Goal: Book appointment/travel/reservation

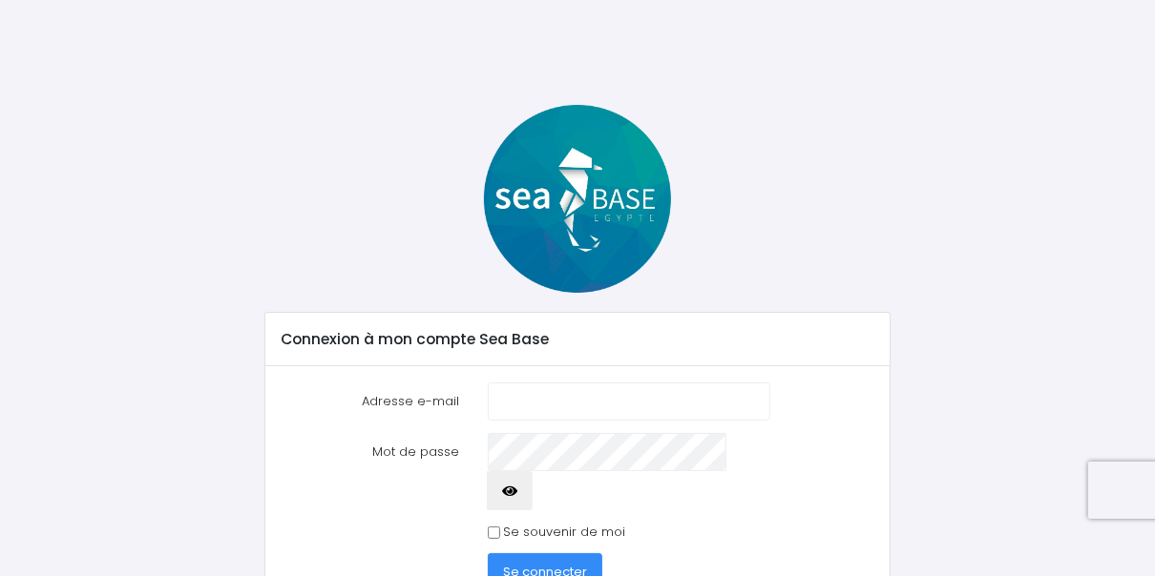
click at [533, 397] on input "Adresse e-mail" at bounding box center [629, 402] width 282 height 38
type input "lecarrerj@wanadoo.fr"
click at [495, 527] on input "Se souvenir de moi" at bounding box center [494, 533] width 12 height 12
checkbox input "true"
click at [545, 563] on span "Se connecter" at bounding box center [545, 572] width 84 height 18
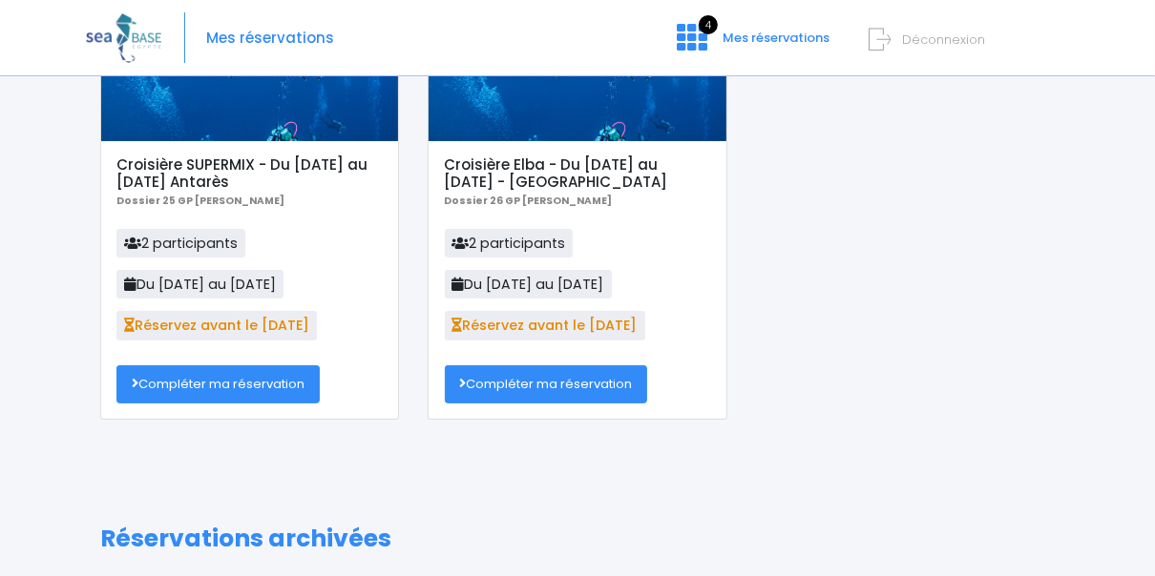
scroll to position [153, 0]
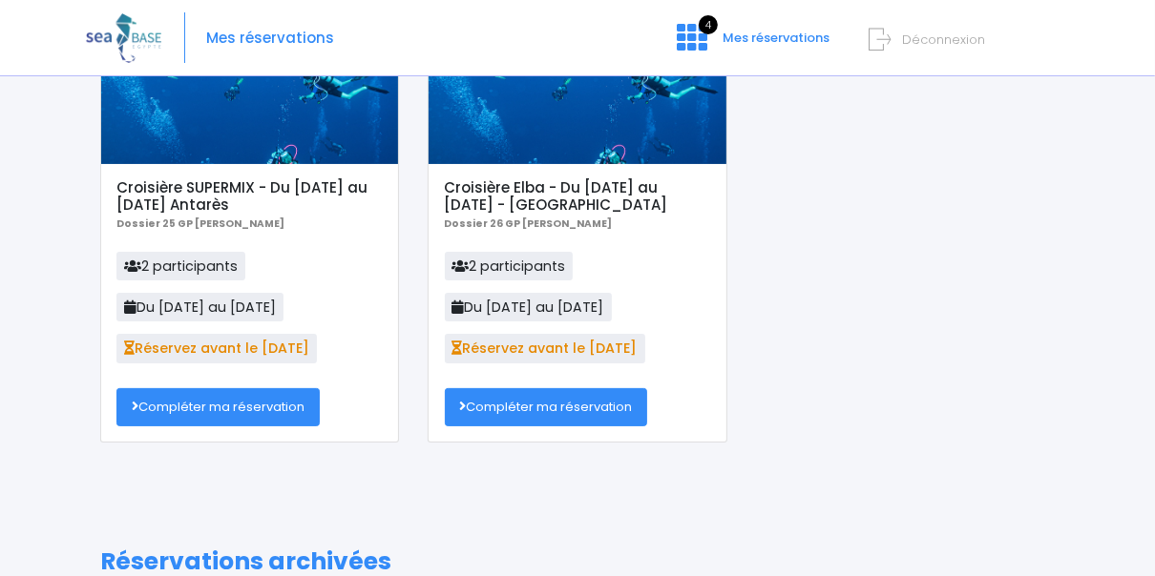
click at [251, 403] on link "Compléter ma réservation" at bounding box center [217, 407] width 203 height 38
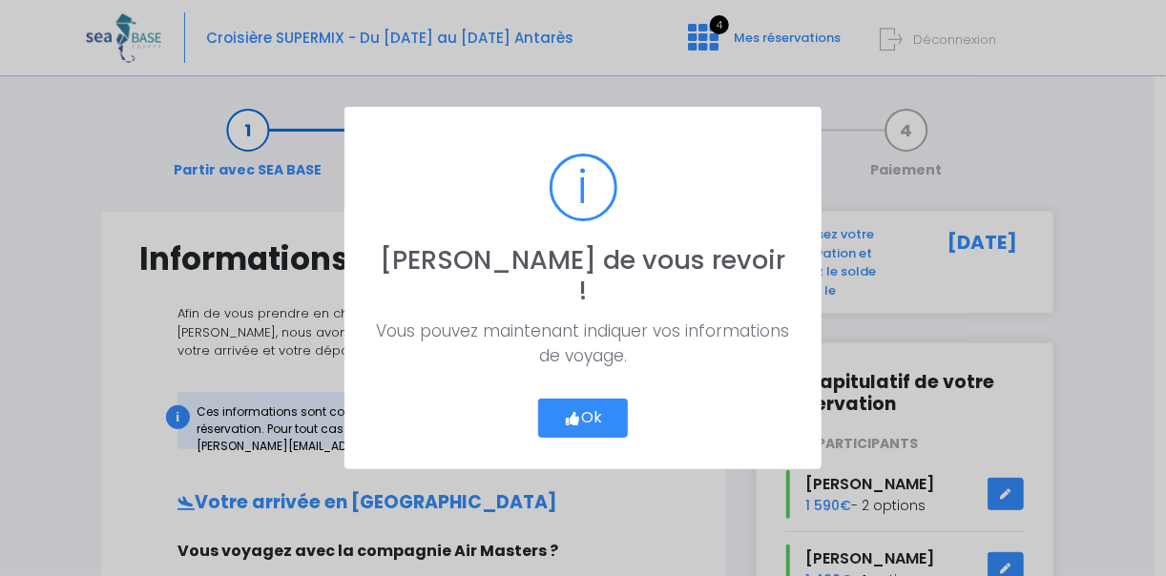
click at [591, 399] on button "Ok" at bounding box center [583, 419] width 90 height 40
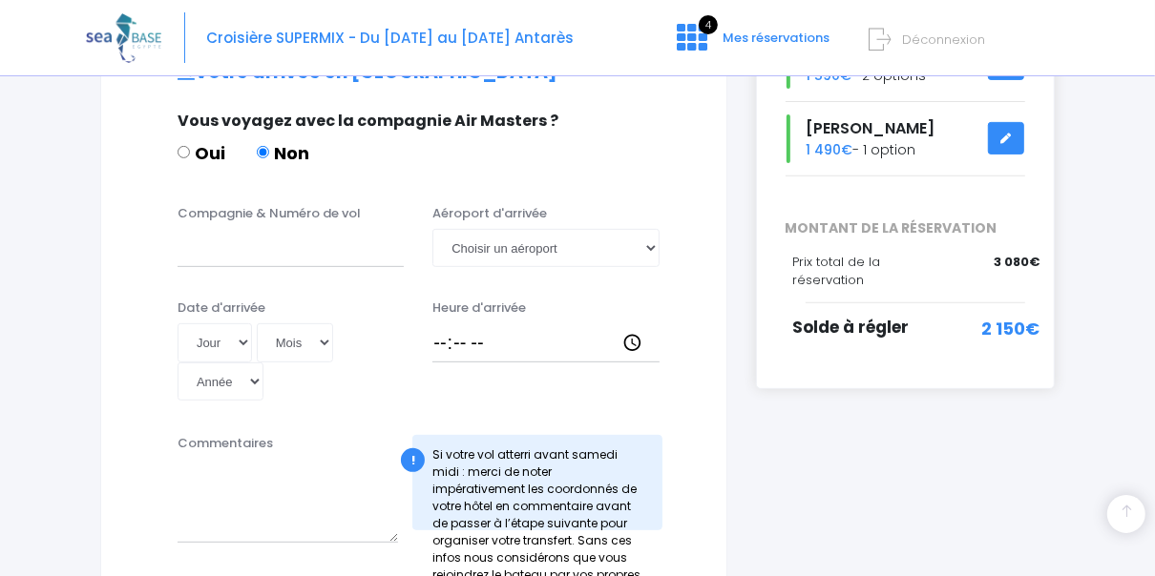
scroll to position [458, 0]
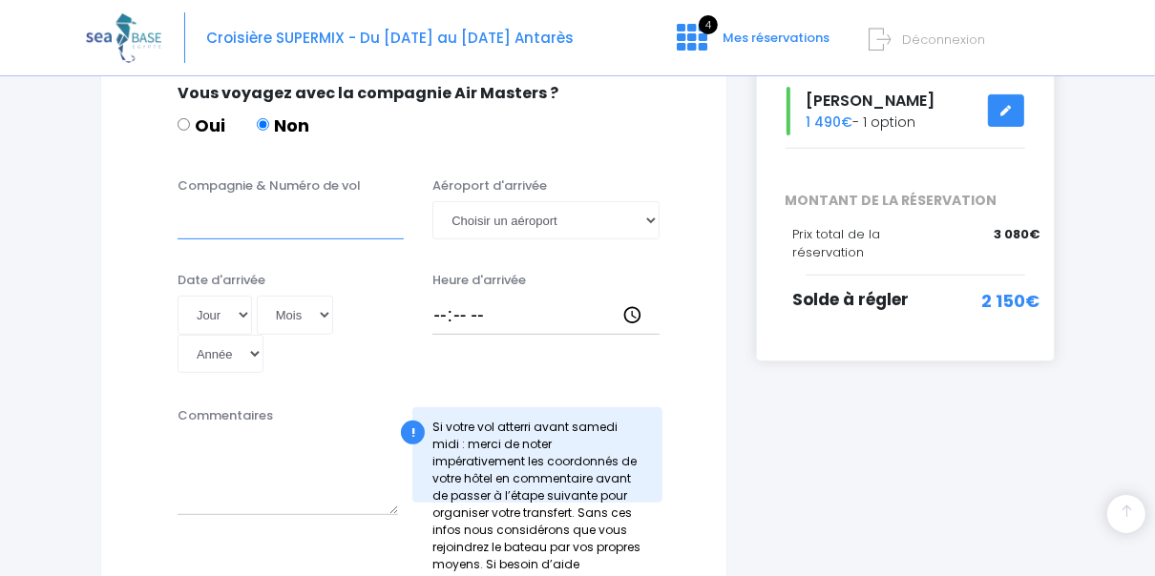
click at [238, 225] on input "Compagnie & Numéro de vol" at bounding box center [291, 220] width 226 height 38
type input "Easy Jet"
click at [650, 220] on select "Choisir un aéroport Hurghada Marsa Alam" at bounding box center [545, 220] width 226 height 38
select select "Hurghada"
click at [432, 201] on select "Choisir un aéroport Hurghada Marsa Alam" at bounding box center [545, 220] width 226 height 38
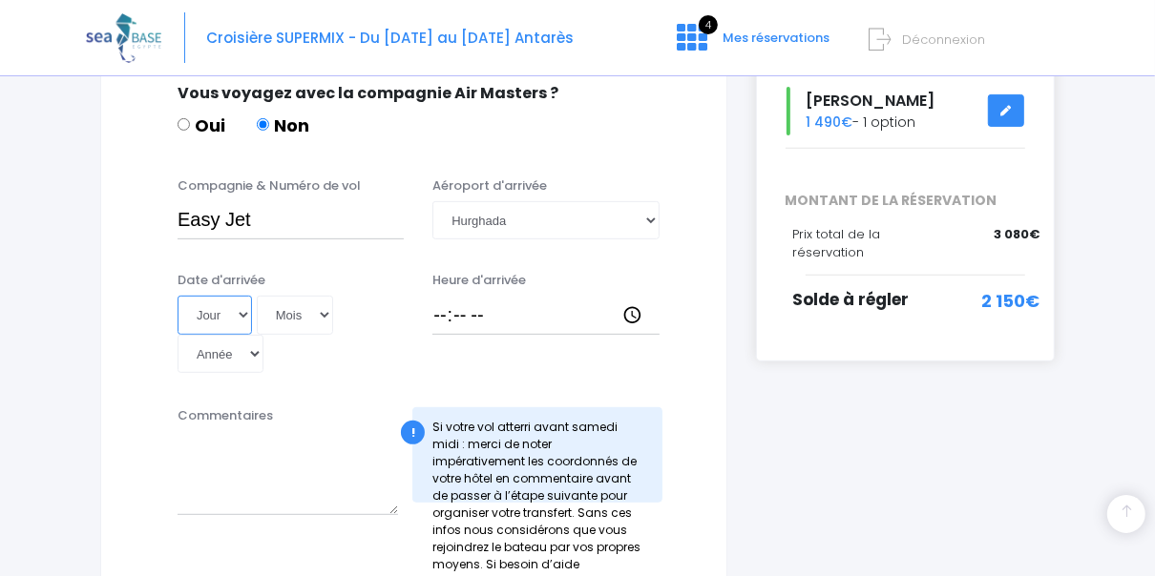
click at [240, 317] on select "Jour 01 02 03 04 05 06 07 08 09 10 11 12 13 14 15 16 17 18 19 20 21 22 23 24 25…" at bounding box center [215, 315] width 74 height 38
select select "15"
click at [178, 296] on select "Jour 01 02 03 04 05 06 07 08 09 10 11 12 13 14 15 16 17 18 19 20 21 22 23 24 25…" at bounding box center [215, 315] width 74 height 38
click at [319, 312] on select "Mois 01 02 03 04 05 06 07 08 09 10 11 12" at bounding box center [295, 315] width 76 height 38
select select "11"
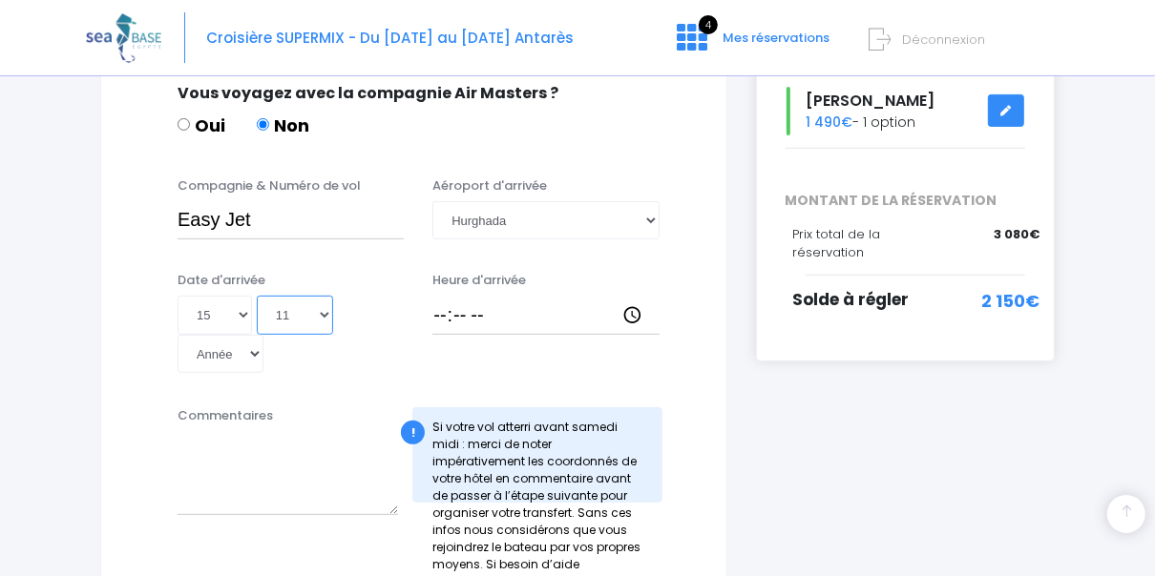
click at [257, 296] on select "Mois 01 02 03 04 05 06 07 08 09 10 11 12" at bounding box center [295, 315] width 76 height 38
click at [258, 356] on select "Année 2045 2044 2043 2042 2041 2040 2039 2038 2037 2036 2035 2034 2033 2032 203…" at bounding box center [221, 354] width 86 height 38
select select "2025"
click at [178, 335] on select "Année 2045 2044 2043 2042 2041 2040 2039 2038 2037 2036 2035 2034 2033 2032 203…" at bounding box center [221, 354] width 86 height 38
type input "2025-11-15"
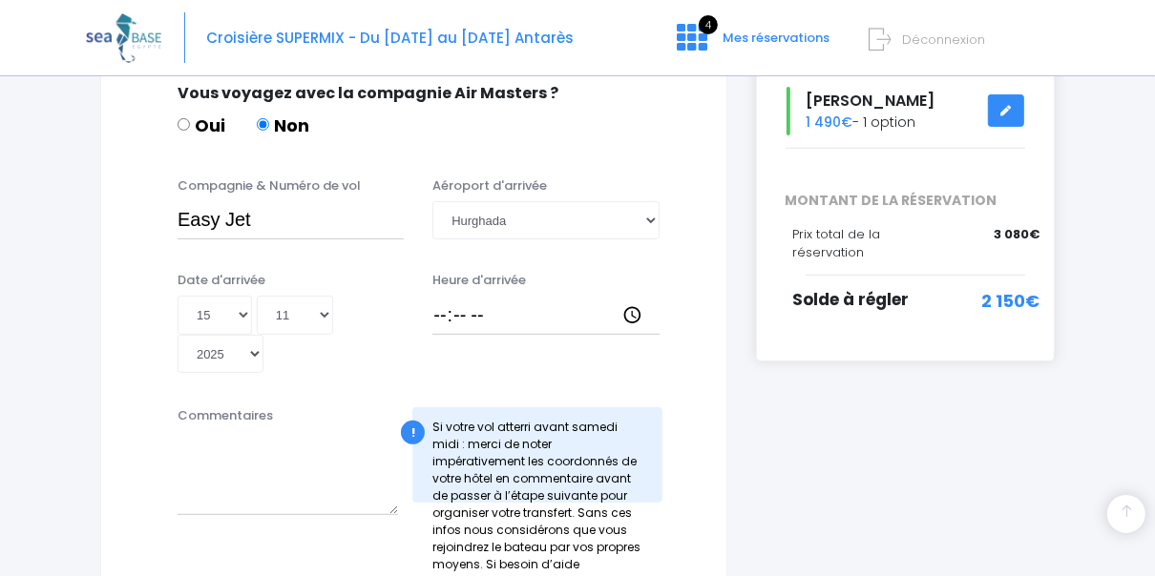
click at [428, 312] on div "Heure d'arrivée" at bounding box center [545, 322] width 255 height 103
click at [437, 322] on input "Heure d'arrivée" at bounding box center [545, 315] width 226 height 38
type input "17:15"
click at [277, 219] on input "Easy Jet" at bounding box center [291, 220] width 226 height 38
paste input "EJU4691"
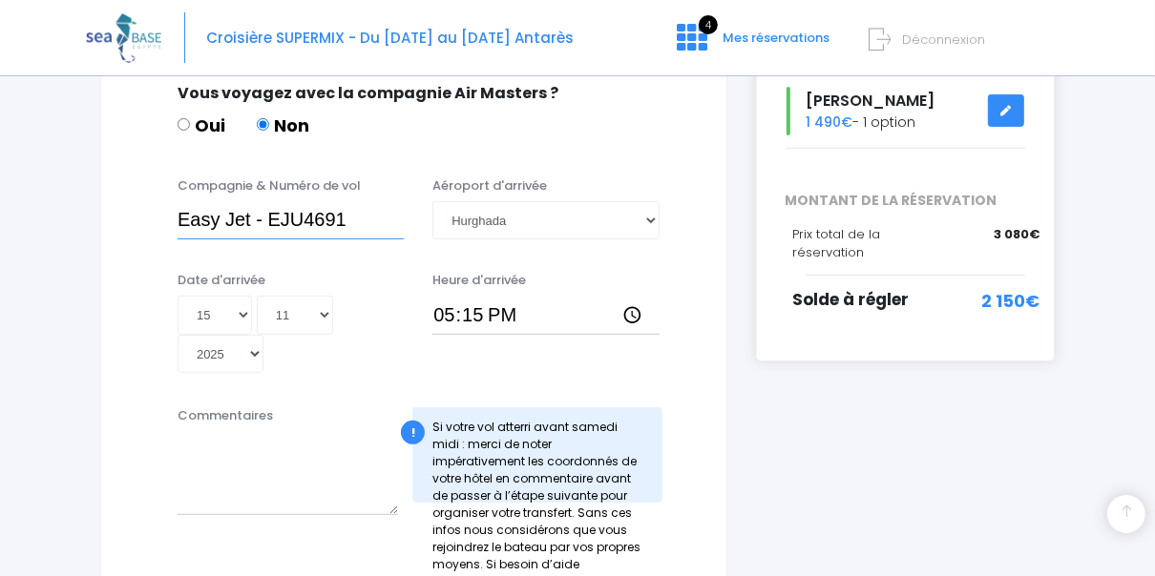
click at [178, 215] on input "Easy Jet - EJU4691" at bounding box center [291, 220] width 226 height 38
click at [227, 215] on input "Easy Jet - EJU4691" at bounding box center [291, 220] width 226 height 38
drag, startPoint x: 178, startPoint y: 219, endPoint x: 245, endPoint y: 219, distance: 67.8
click at [245, 219] on input "EasyJet - EJU4691" at bounding box center [291, 220] width 226 height 38
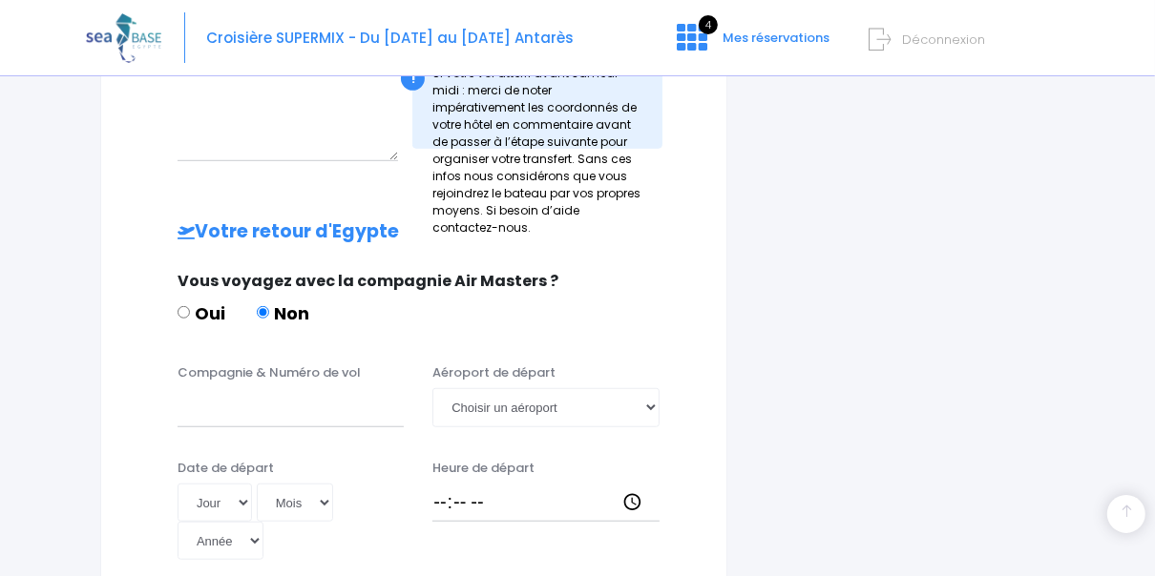
scroll to position [840, 0]
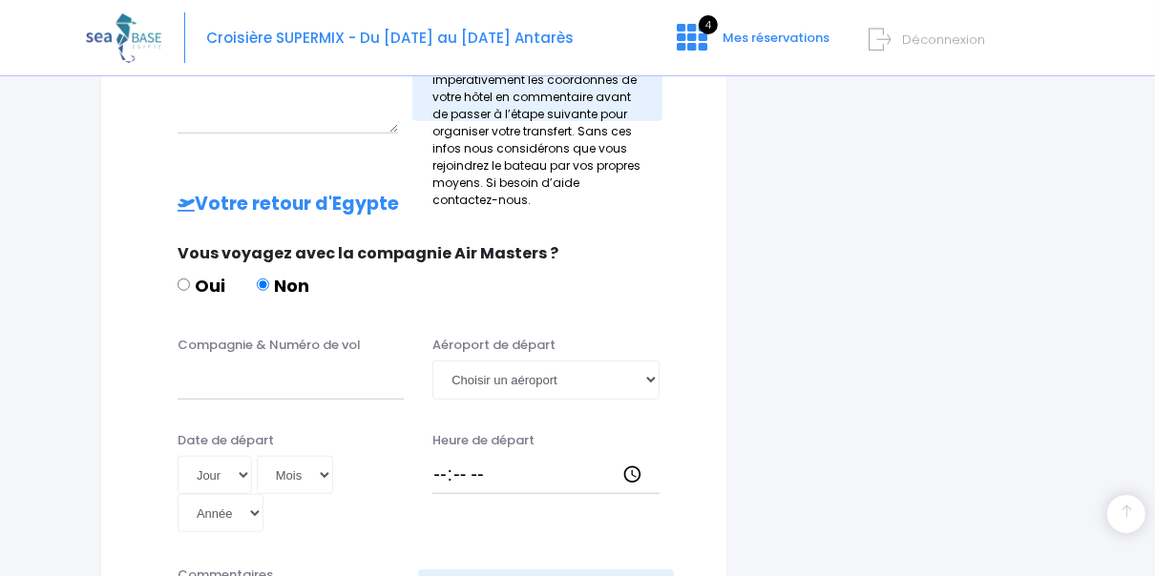
type input "EasyJet - EJU4691"
click at [196, 385] on input "Compagnie & Numéro de vol" at bounding box center [291, 380] width 226 height 38
paste input "EasyJet"
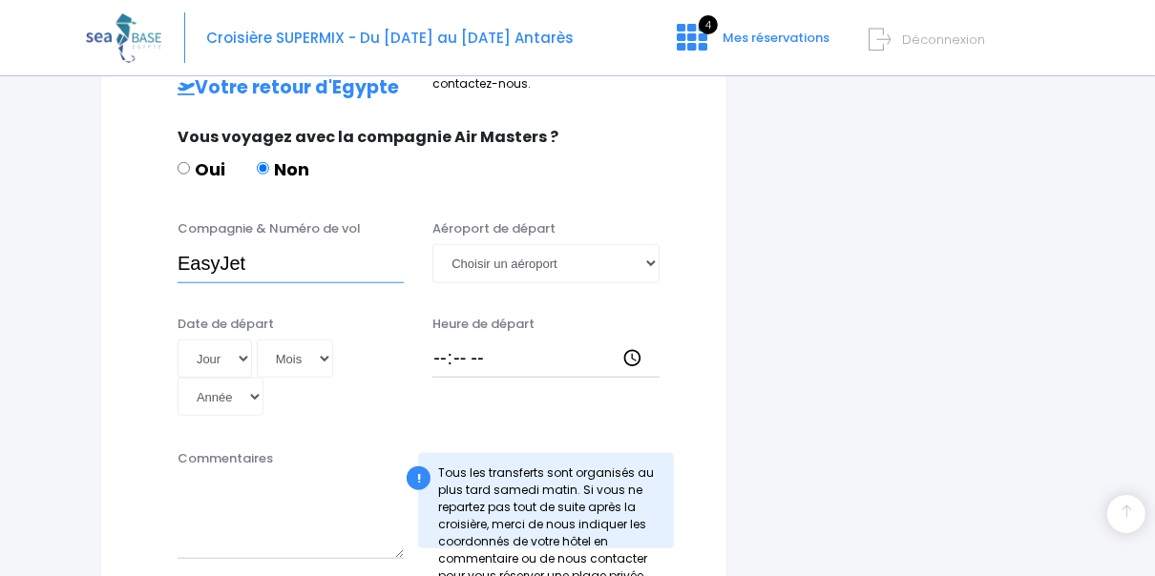
scroll to position [992, 0]
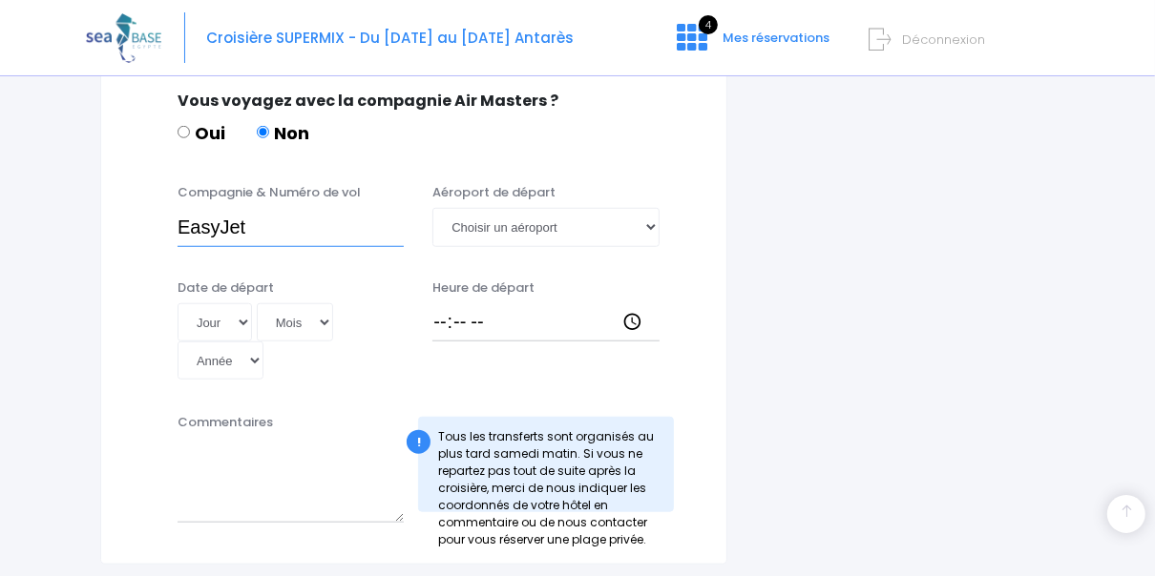
type input "EasyJet"
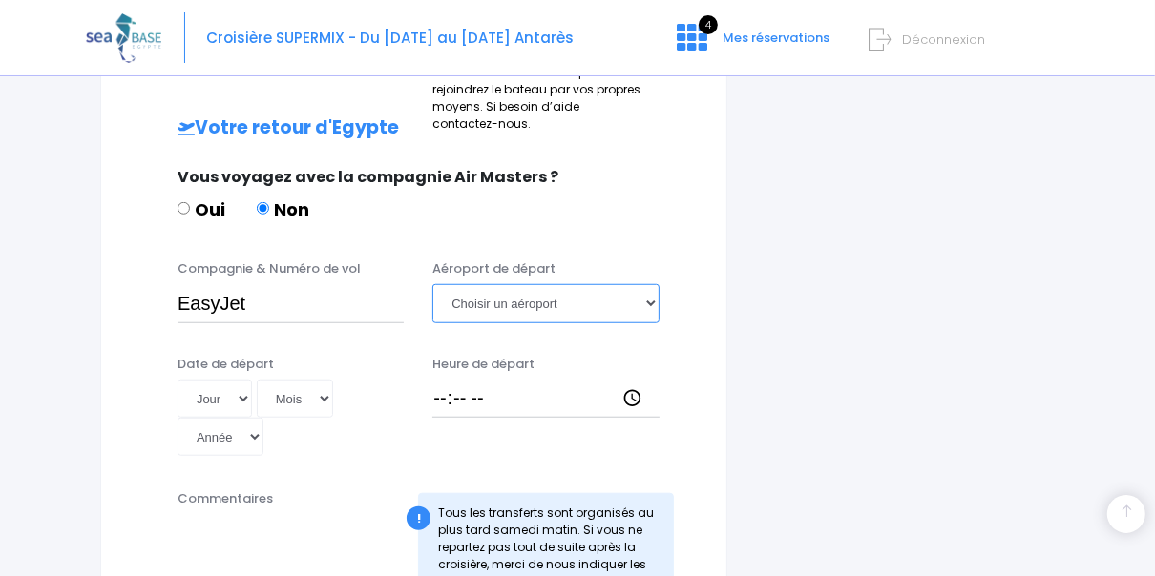
click at [649, 302] on select "Choisir un aéroport Hurghada Marsa Alam" at bounding box center [545, 303] width 226 height 38
select select "Hurghada"
click at [432, 284] on select "Choisir un aéroport Hurghada Marsa Alam" at bounding box center [545, 303] width 226 height 38
click at [515, 298] on select "Choisir un aéroport Hurghada Marsa Alam" at bounding box center [545, 303] width 226 height 38
click at [651, 302] on select "Choisir un aéroport Hurghada Marsa Alam" at bounding box center [545, 303] width 226 height 38
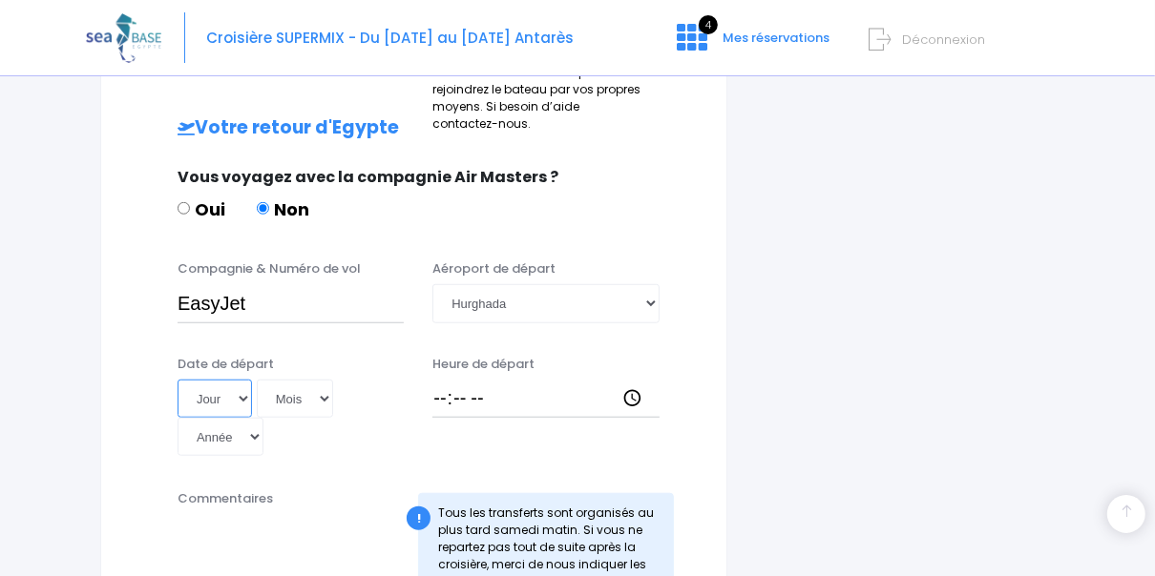
click at [242, 395] on select "Jour 01 02 03 04 05 06 07 08 09 10 11 12 13 14 15 16 17 18 19 20 21 22 23 24 25…" at bounding box center [215, 399] width 74 height 38
select select "22"
click at [178, 380] on select "Jour 01 02 03 04 05 06 07 08 09 10 11 12 13 14 15 16 17 18 19 20 21 22 23 24 25…" at bounding box center [215, 399] width 74 height 38
click at [318, 399] on select "Mois 01 02 03 04 05 06 07 08 09 10 11 12" at bounding box center [295, 399] width 76 height 38
select select "11"
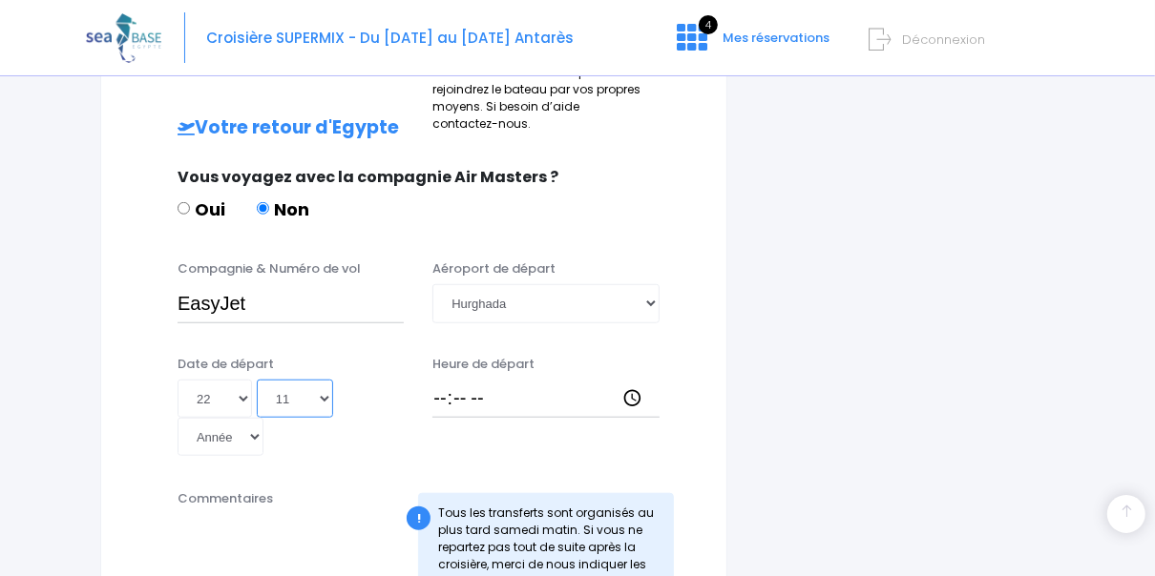
click at [257, 380] on select "Mois 01 02 03 04 05 06 07 08 09 10 11 12" at bounding box center [295, 399] width 76 height 38
click at [257, 433] on select "Année 2045 2044 2043 2042 2041 2040 2039 2038 2037 2036 2035 2034 2033 2032 203…" at bounding box center [221, 437] width 86 height 38
select select "2025"
click at [178, 418] on select "Année 2045 2044 2043 2042 2041 2040 2039 2038 2037 2036 2035 2034 2033 2032 203…" at bounding box center [221, 437] width 86 height 38
type input "2025-11-22"
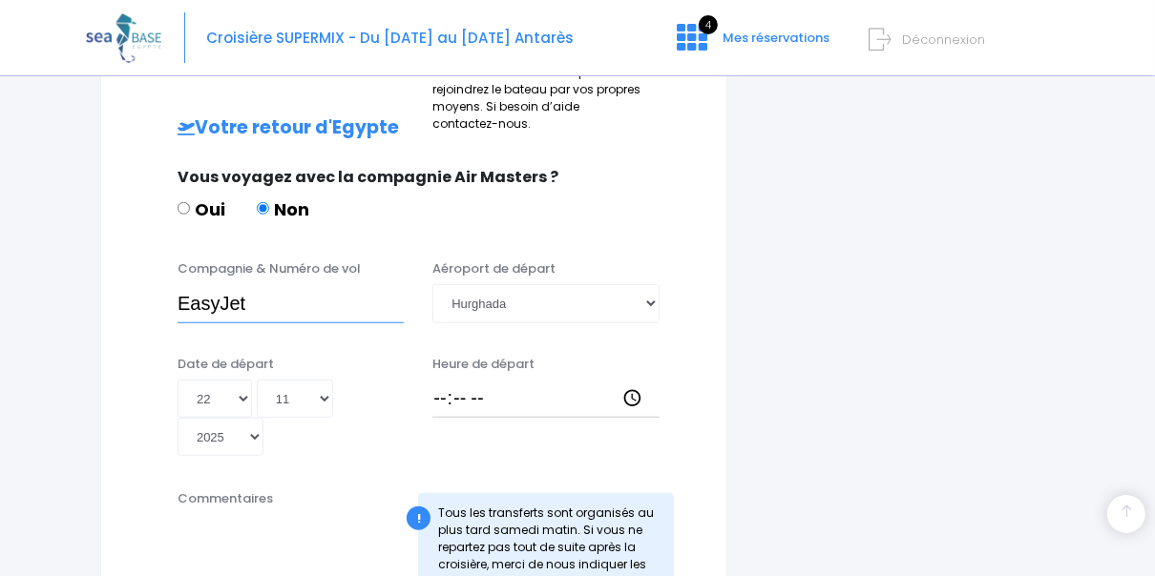
click at [271, 305] on input "EasyJet" at bounding box center [291, 303] width 226 height 38
paste input "EJU4692"
type input "EasyJet - EJU4692"
click at [432, 400] on input "Heure de départ" at bounding box center [545, 399] width 226 height 38
type input "18:10"
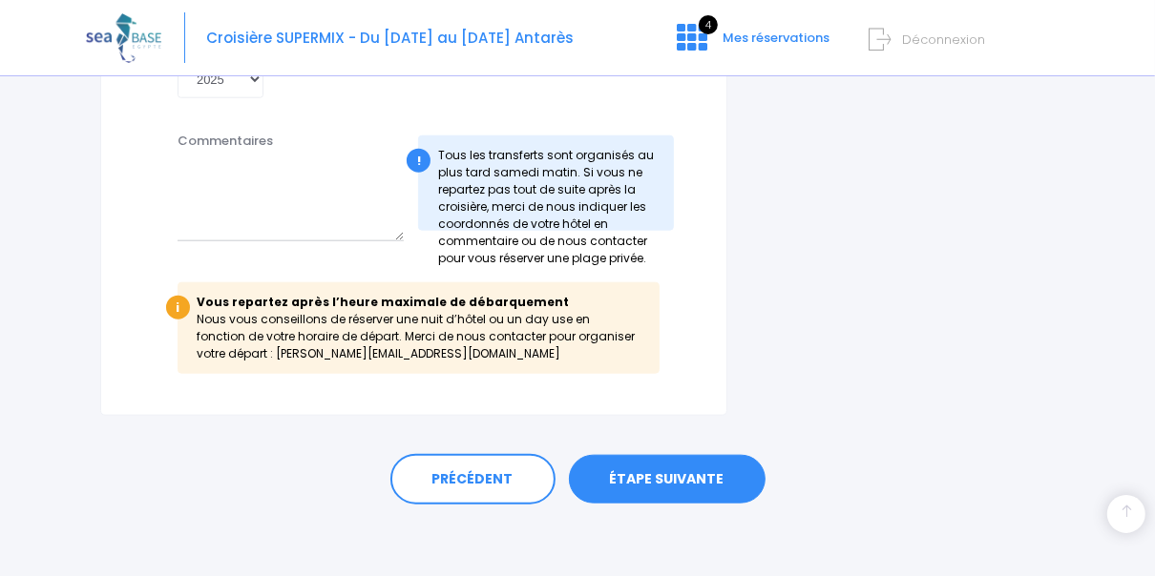
scroll to position [1275, 0]
click at [658, 471] on link "ÉTAPE SUIVANTE" at bounding box center [667, 479] width 197 height 50
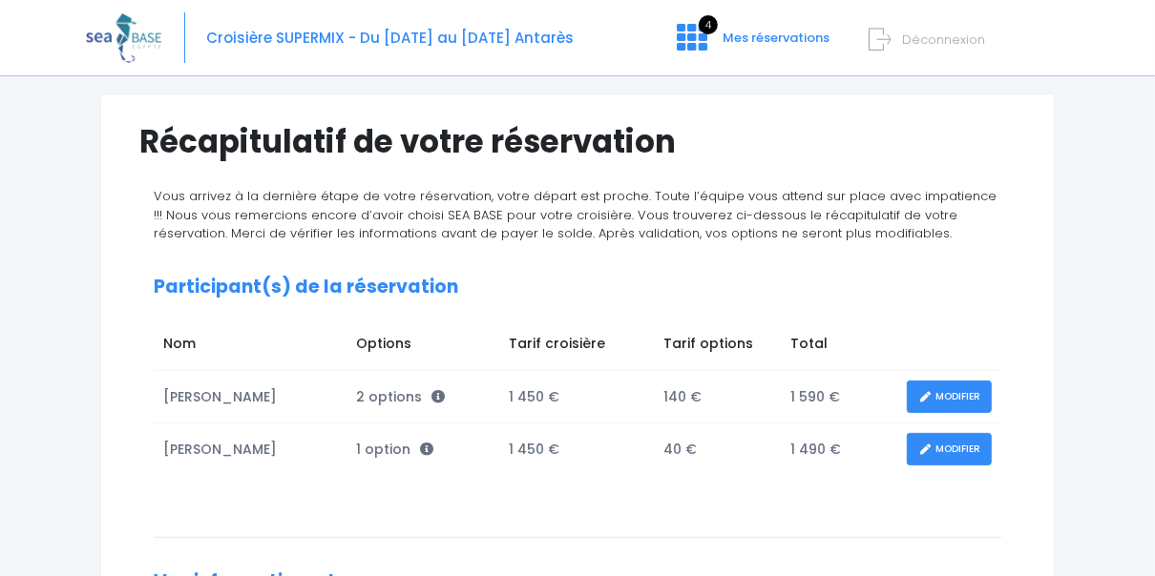
scroll to position [153, 0]
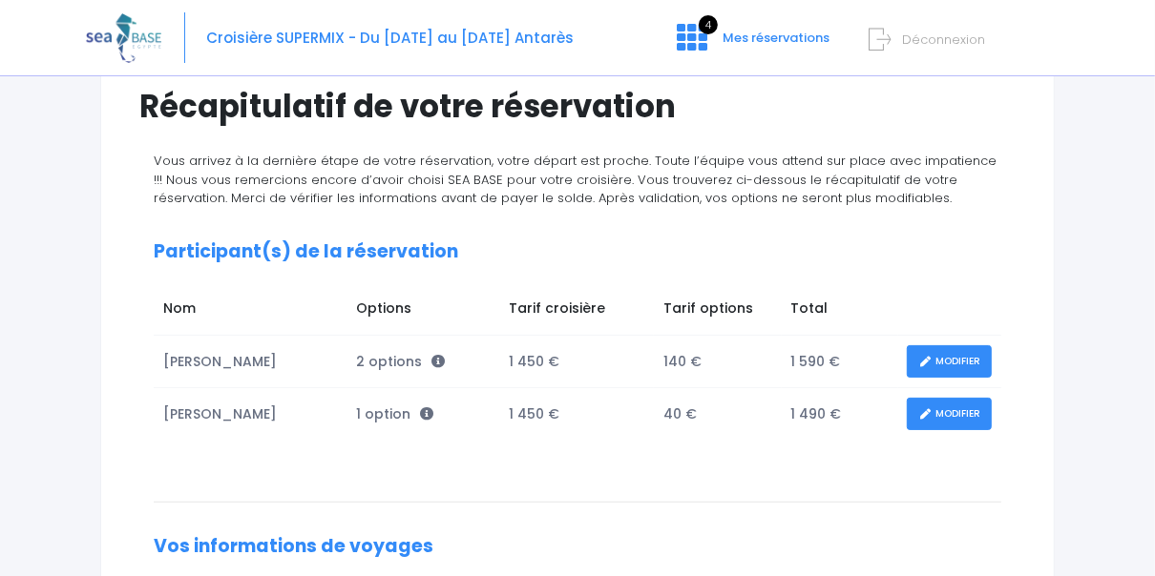
click at [954, 353] on link "MODIFIER" at bounding box center [949, 361] width 85 height 33
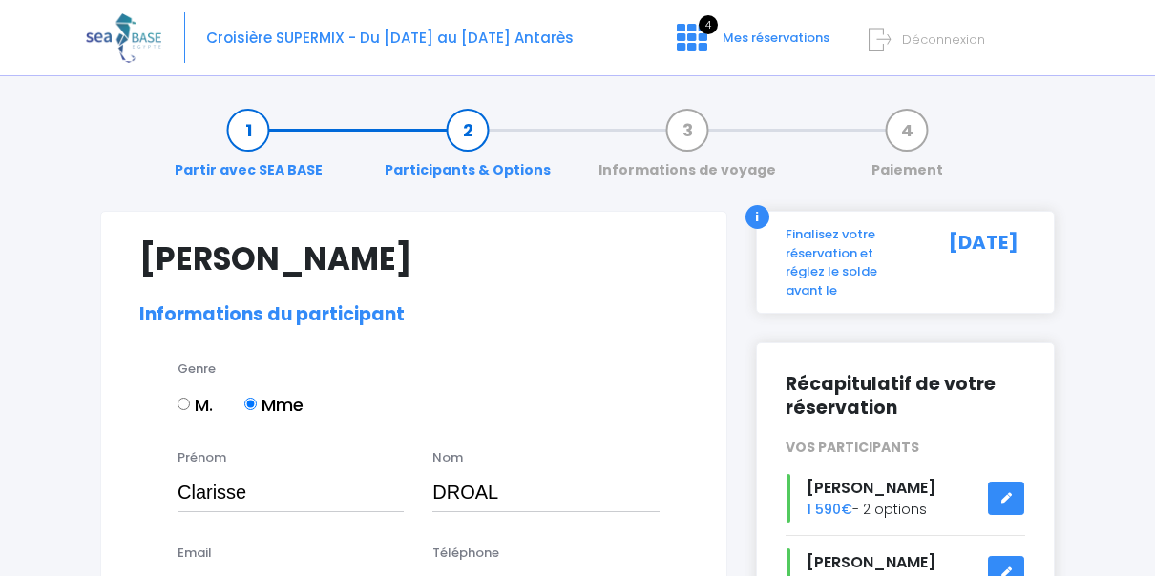
select select "N4"
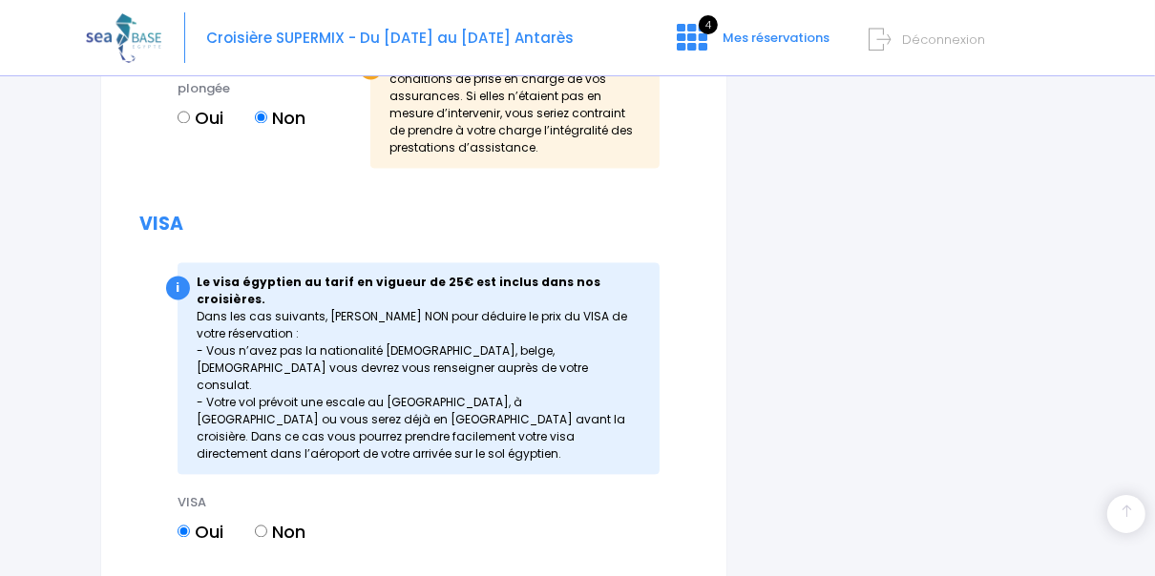
scroll to position [2575, 0]
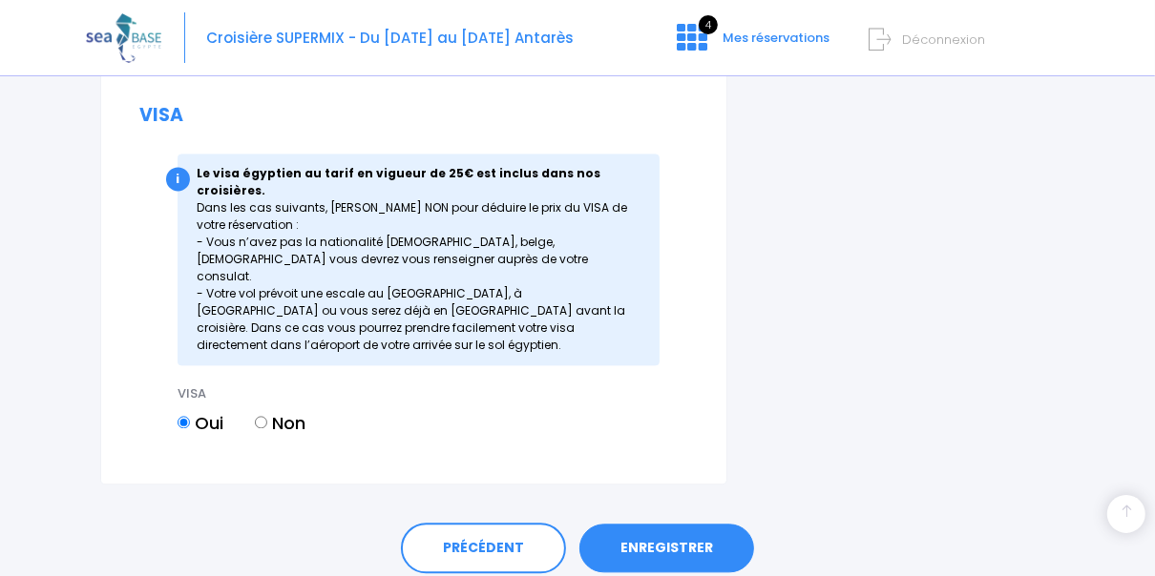
click at [655, 524] on link "ENREGISTRER" at bounding box center [666, 549] width 175 height 50
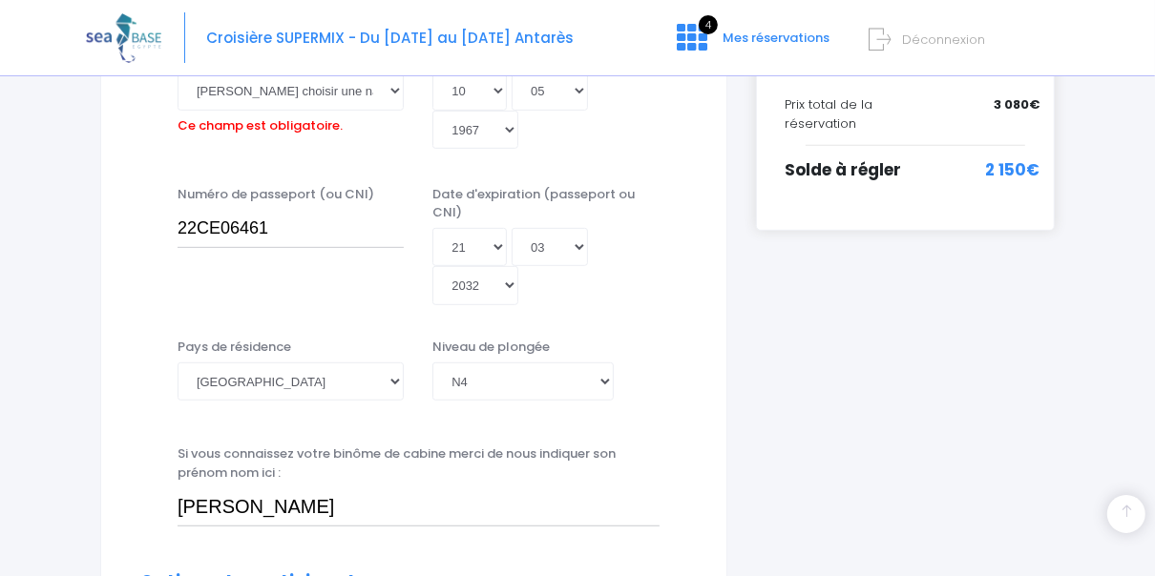
scroll to position [471, 0]
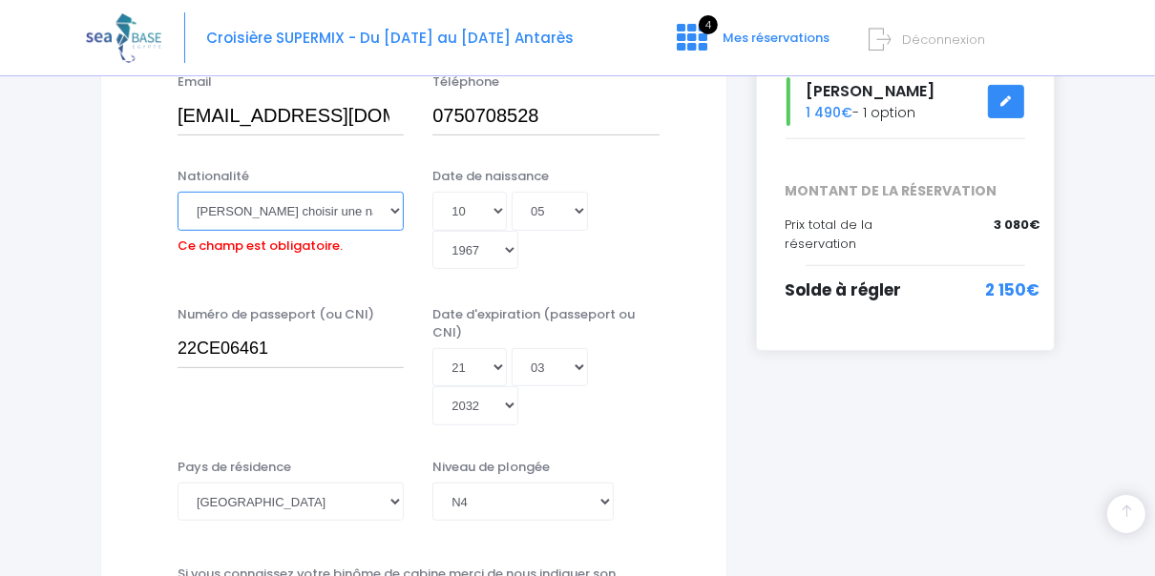
click at [397, 210] on select "Veuillez choisir une nationalité Afghane Albanaise Algerienne Allemande America…" at bounding box center [291, 211] width 226 height 38
select select "Française"
click at [178, 192] on select "Veuillez choisir une nationalité Afghane Albanaise Algerienne Allemande America…" at bounding box center [291, 211] width 226 height 38
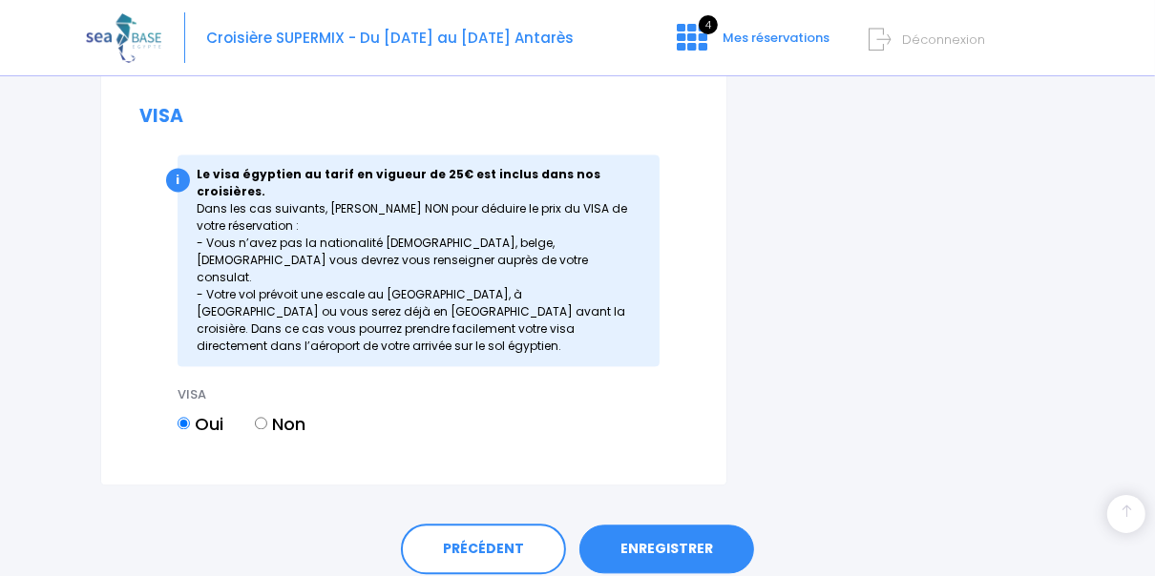
scroll to position [2575, 0]
click at [670, 524] on link "ENREGISTRER" at bounding box center [666, 549] width 175 height 50
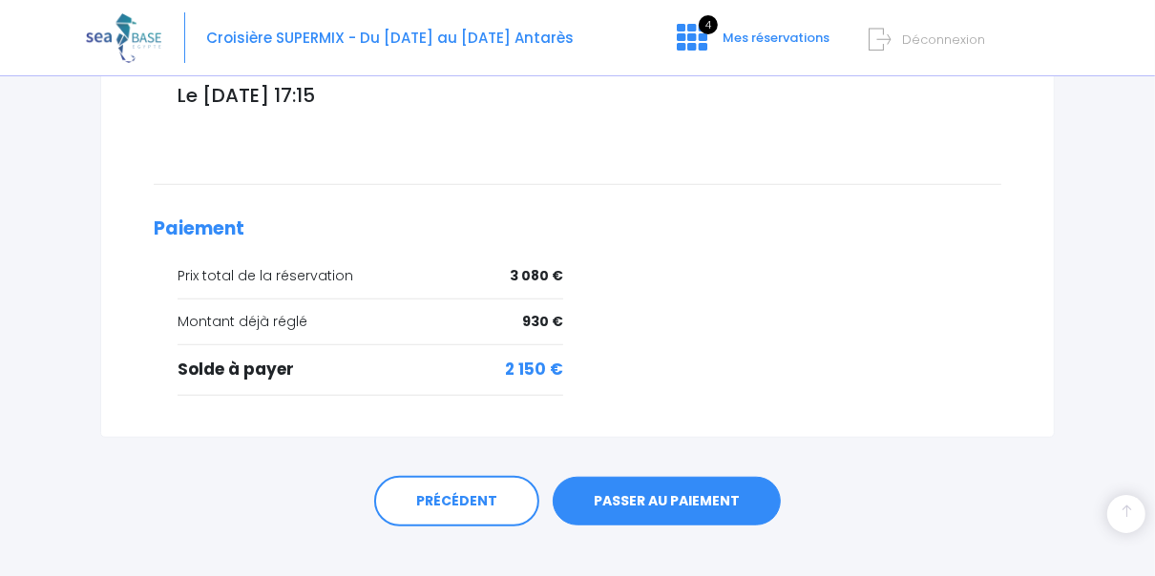
scroll to position [831, 0]
click at [669, 477] on link "PASSER AU PAIEMENT" at bounding box center [667, 502] width 228 height 50
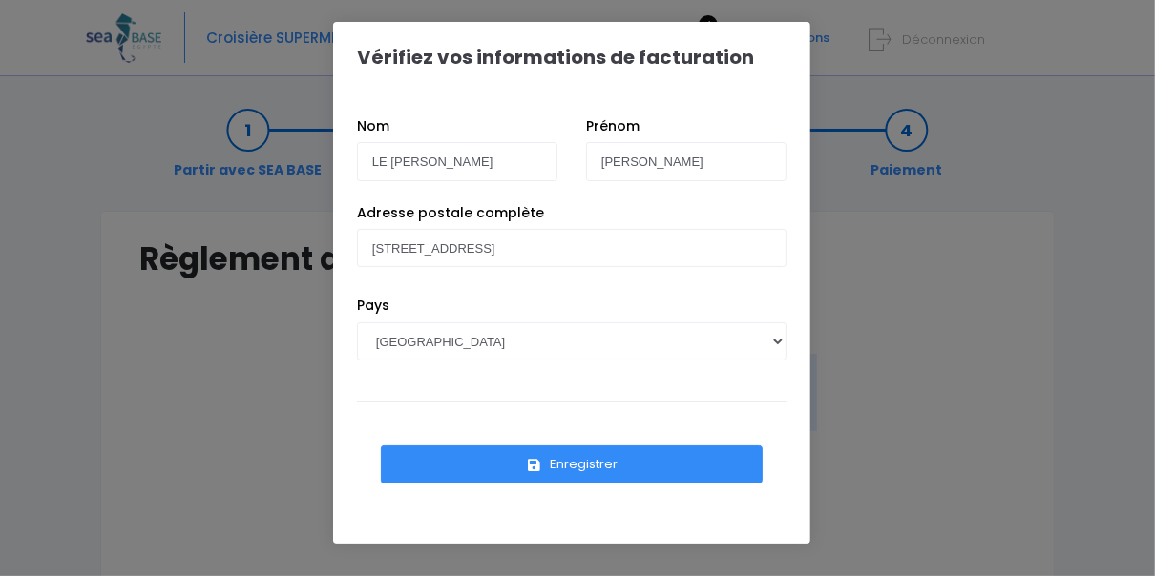
click at [588, 466] on button "Enregistrer" at bounding box center [572, 465] width 382 height 38
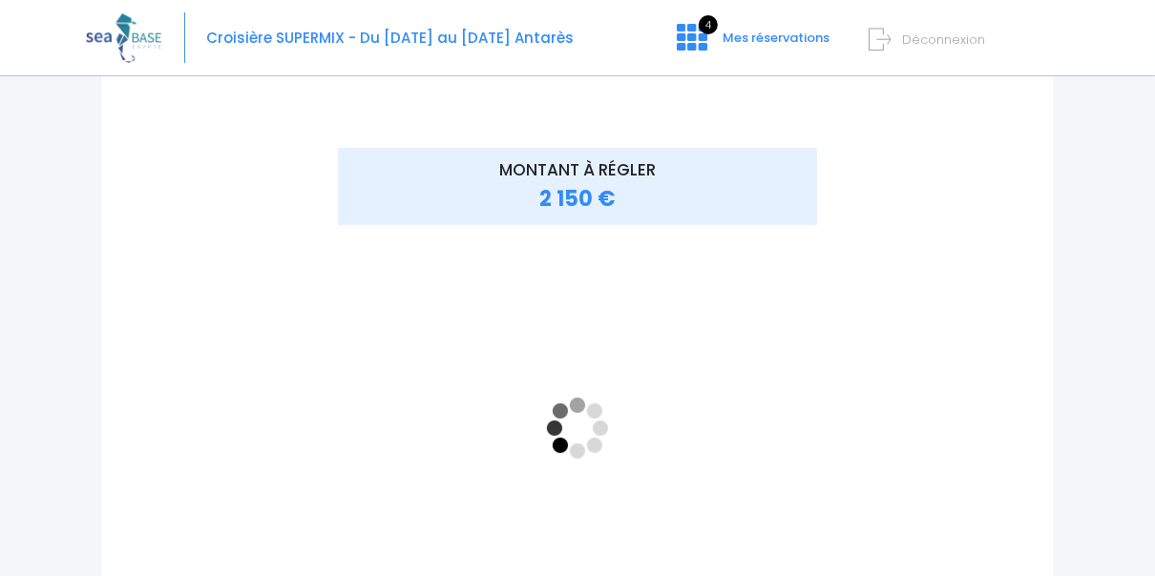
scroll to position [229, 0]
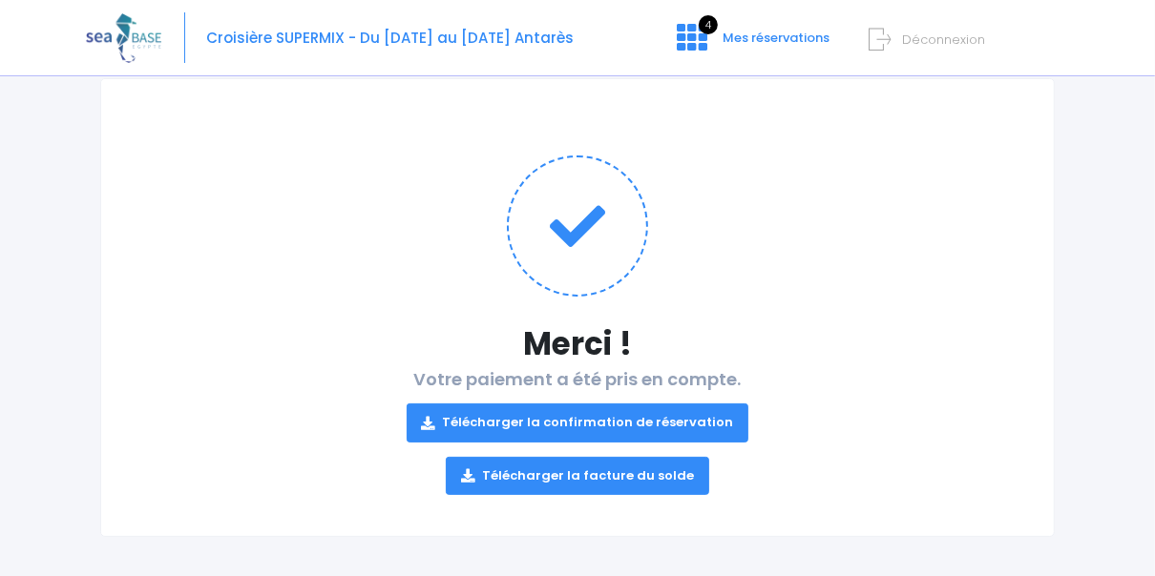
scroll to position [138, 0]
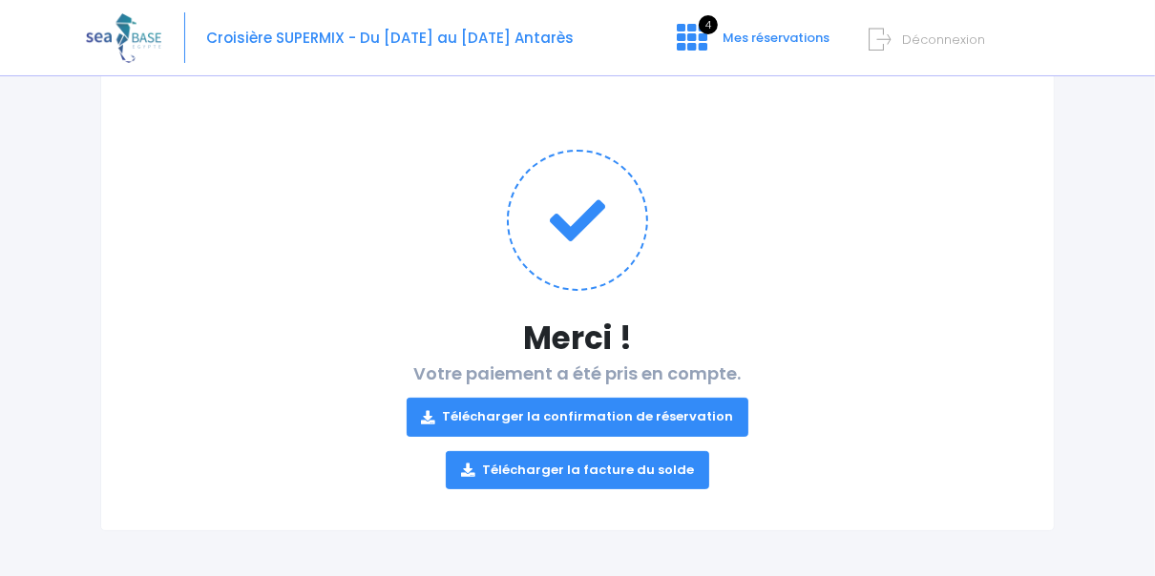
click at [582, 463] on link "Télécharger la facture du solde" at bounding box center [577, 470] width 263 height 38
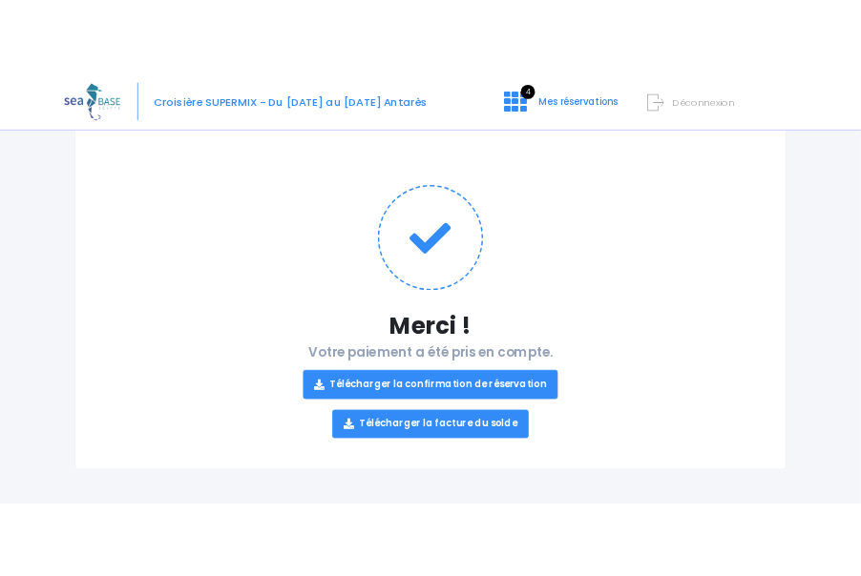
scroll to position [129, 0]
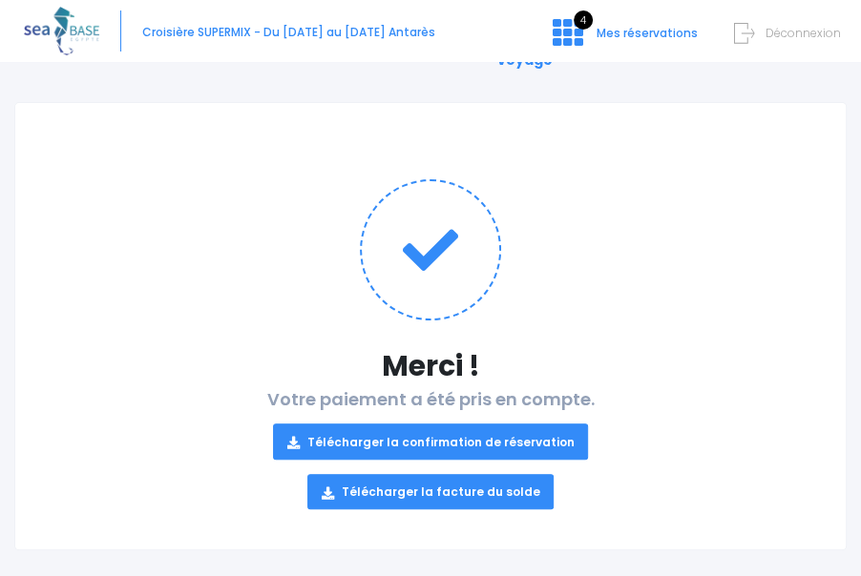
click at [423, 424] on link "Télécharger la confirmation de réservation" at bounding box center [431, 441] width 316 height 35
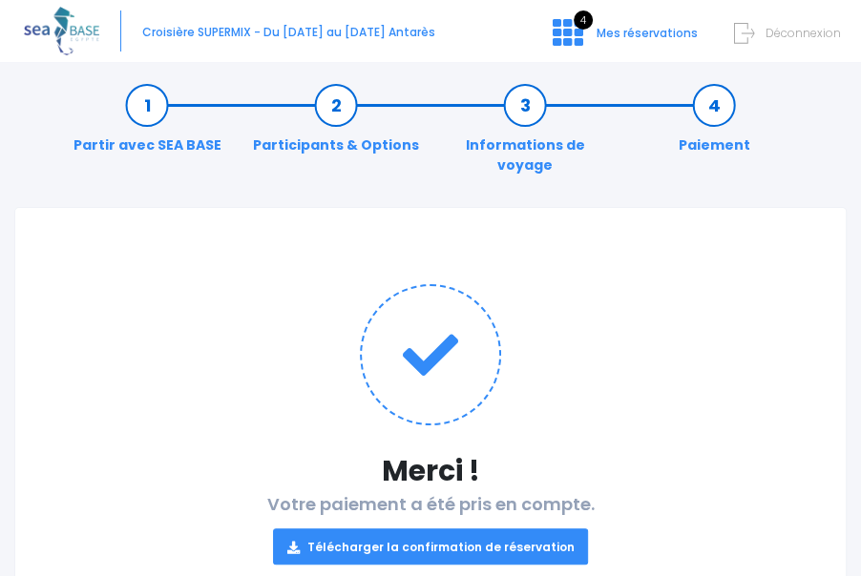
scroll to position [0, 0]
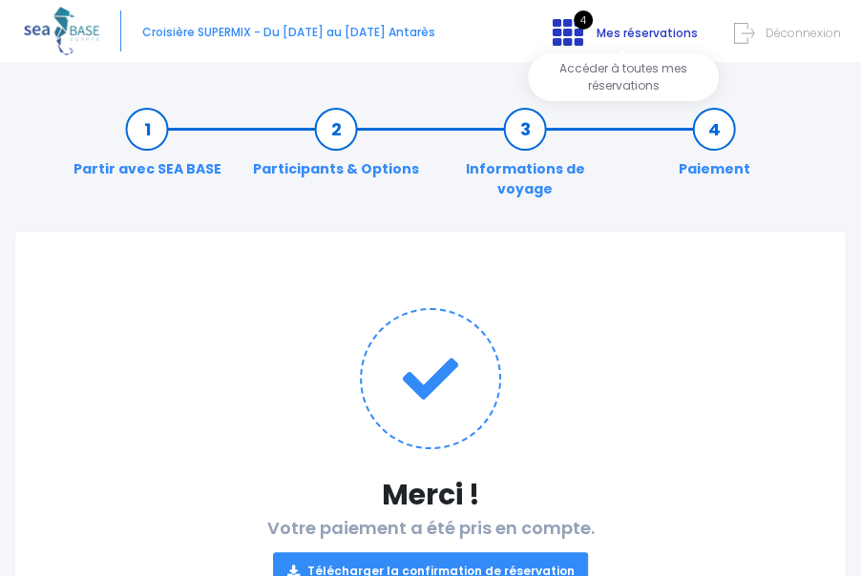
click at [637, 35] on span "Mes réservations" at bounding box center [646, 33] width 101 height 16
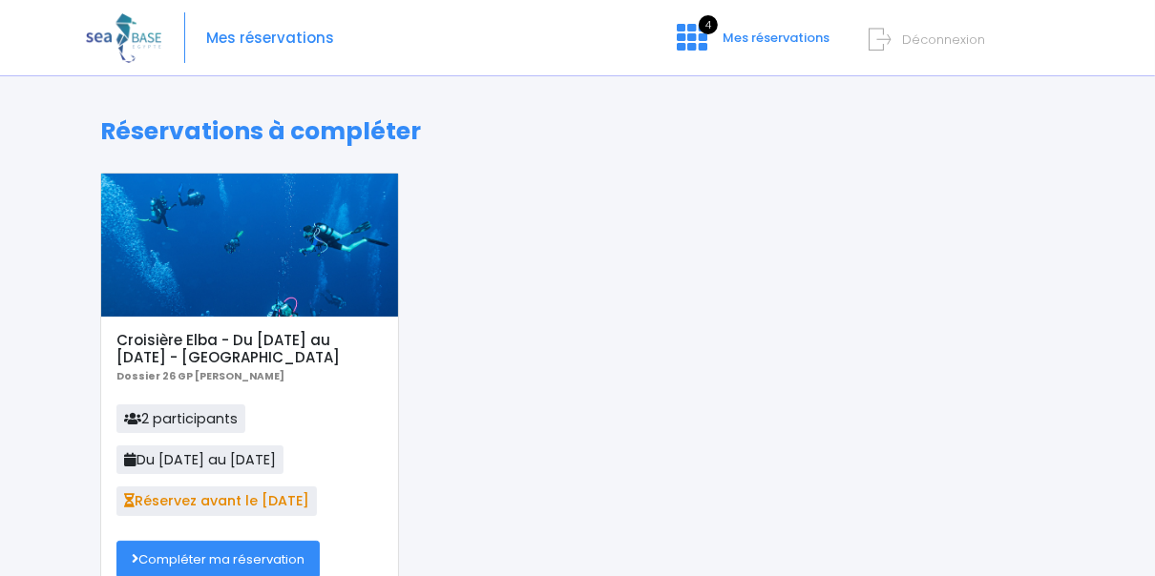
click at [860, 40] on span "Déconnexion" at bounding box center [943, 40] width 83 height 18
